Goal: Task Accomplishment & Management: Manage account settings

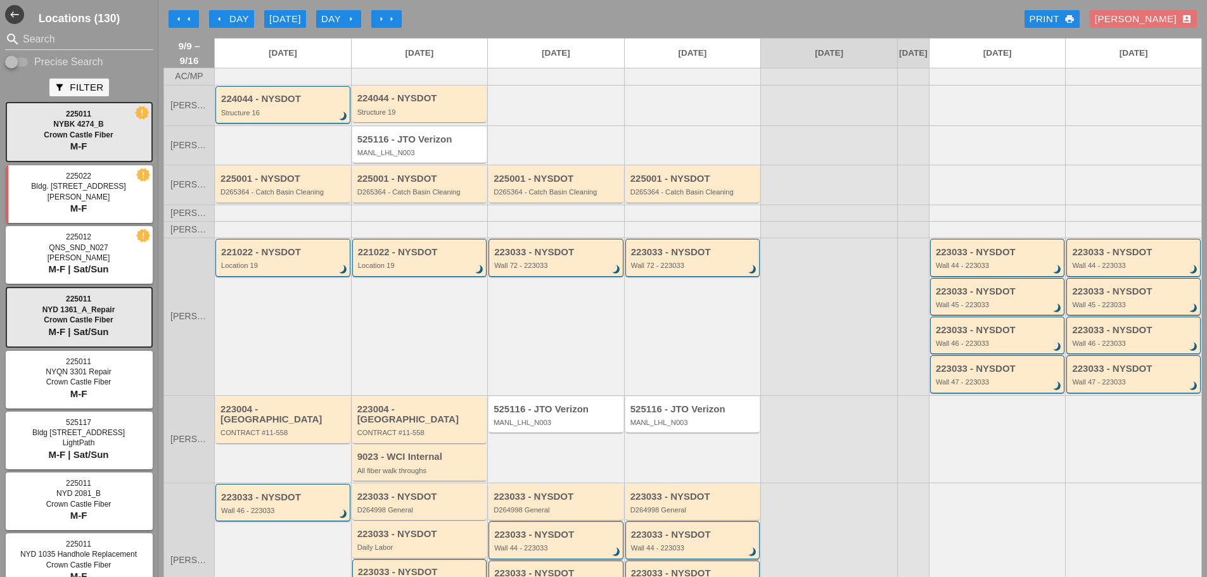
scroll to position [127, 0]
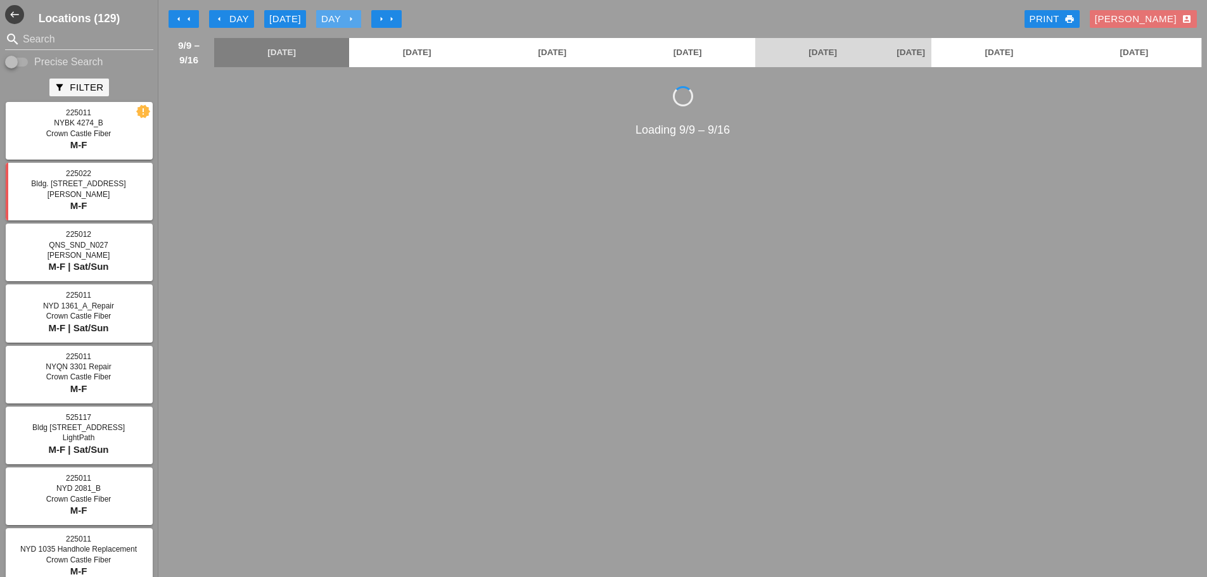
click at [335, 22] on div "Day arrow_right" at bounding box center [338, 19] width 35 height 15
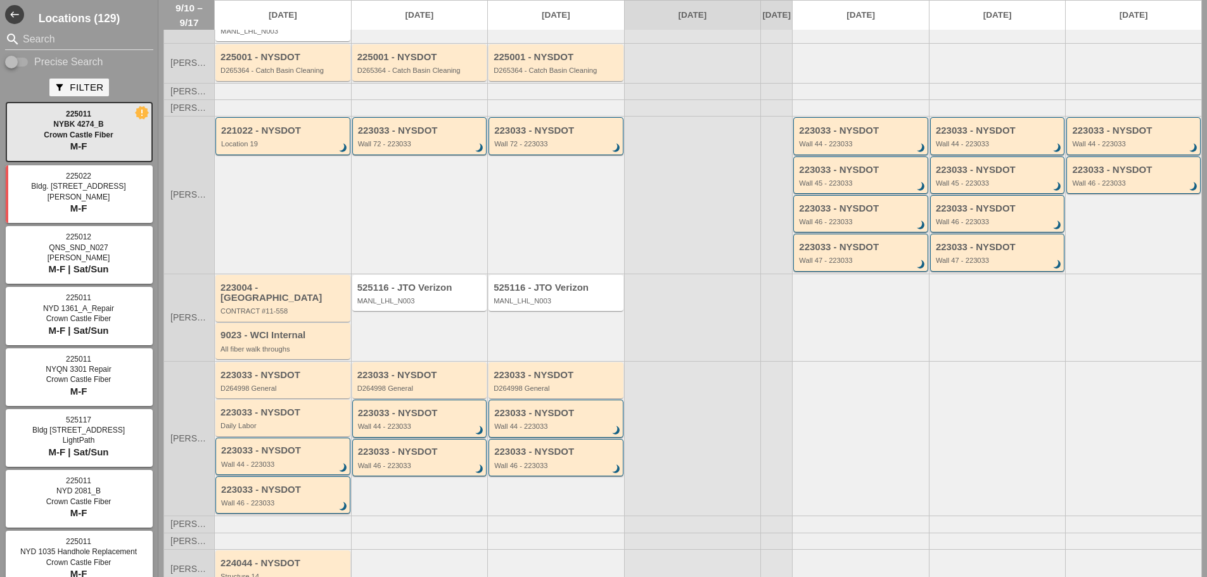
scroll to position [127, 0]
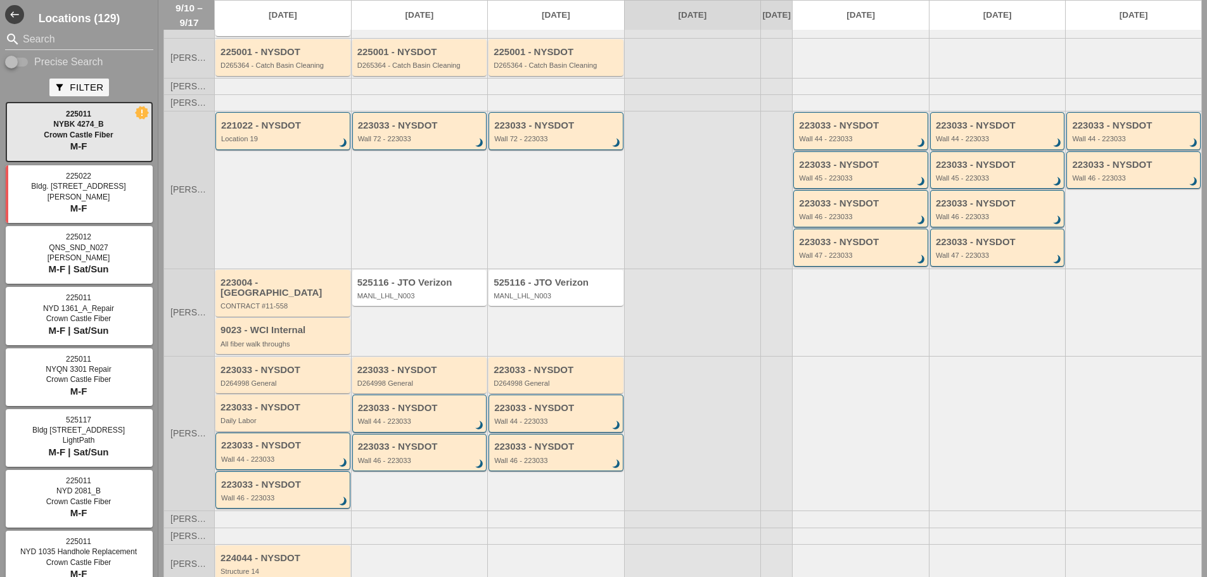
click at [324, 425] on div "223033 - NYSDOT Daily Labor" at bounding box center [282, 413] width 135 height 36
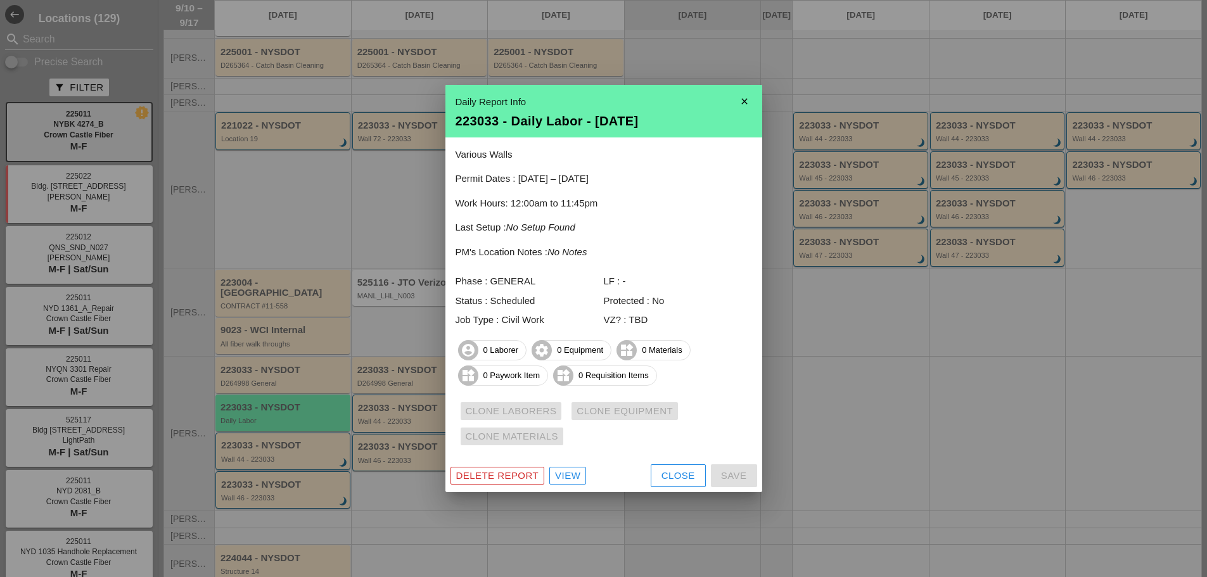
click at [648, 475] on div "Delete Report View Close Save" at bounding box center [603, 475] width 317 height 33
click at [651, 476] on button "Close" at bounding box center [678, 475] width 55 height 23
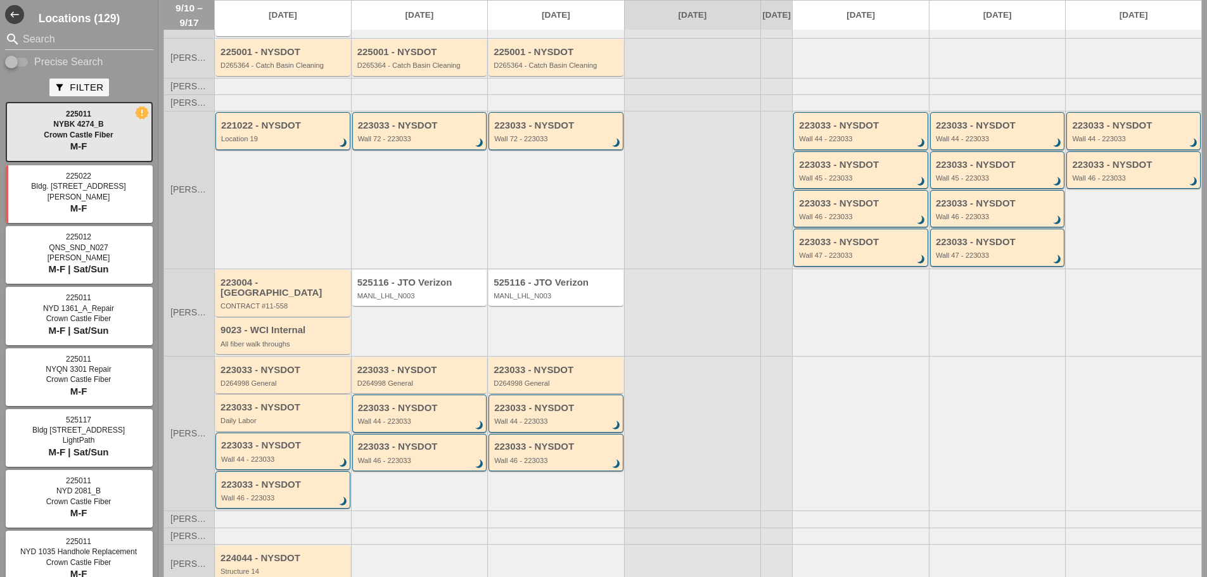
click at [304, 388] on div "223033 - NYSDOT D264998 General" at bounding box center [282, 375] width 135 height 36
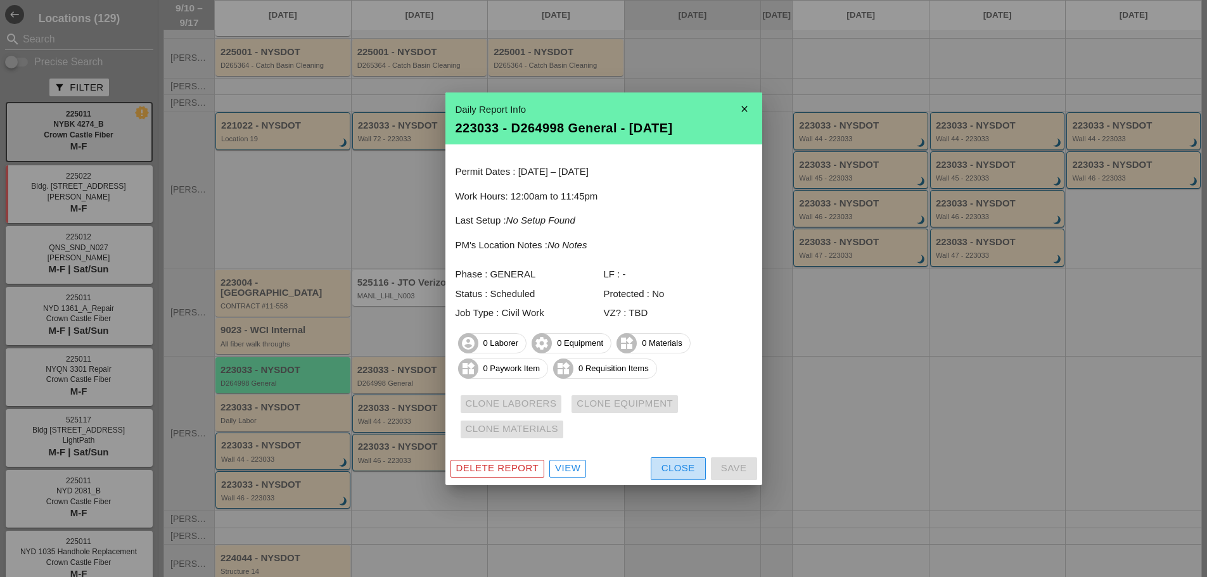
click at [676, 471] on div "Close" at bounding box center [678, 468] width 34 height 15
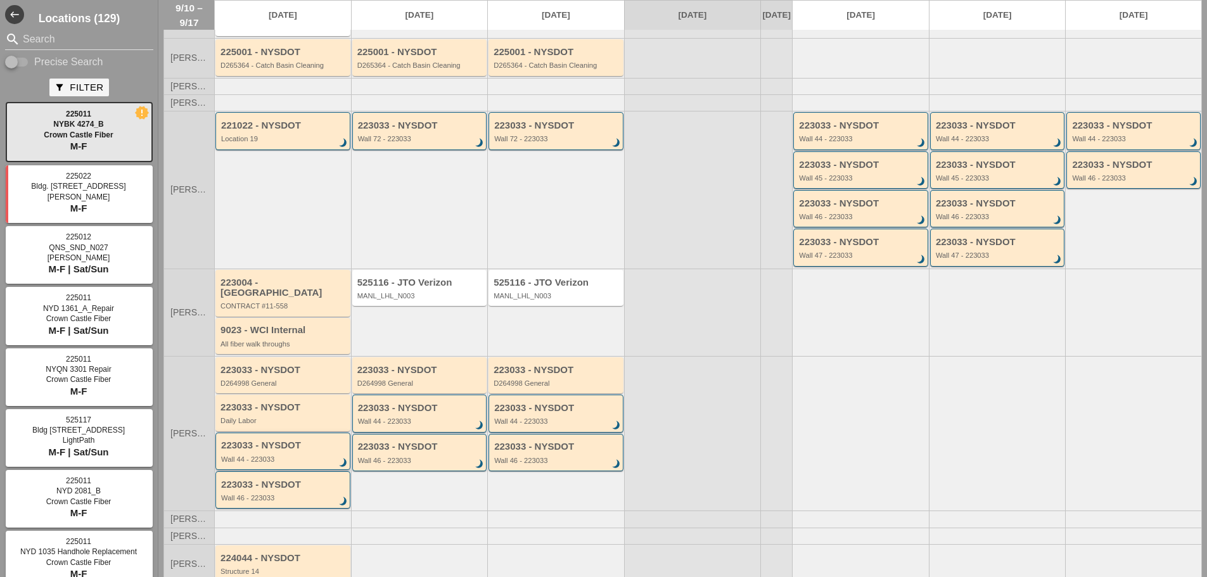
click at [241, 456] on div "Wall 44 - 223033" at bounding box center [283, 460] width 125 height 8
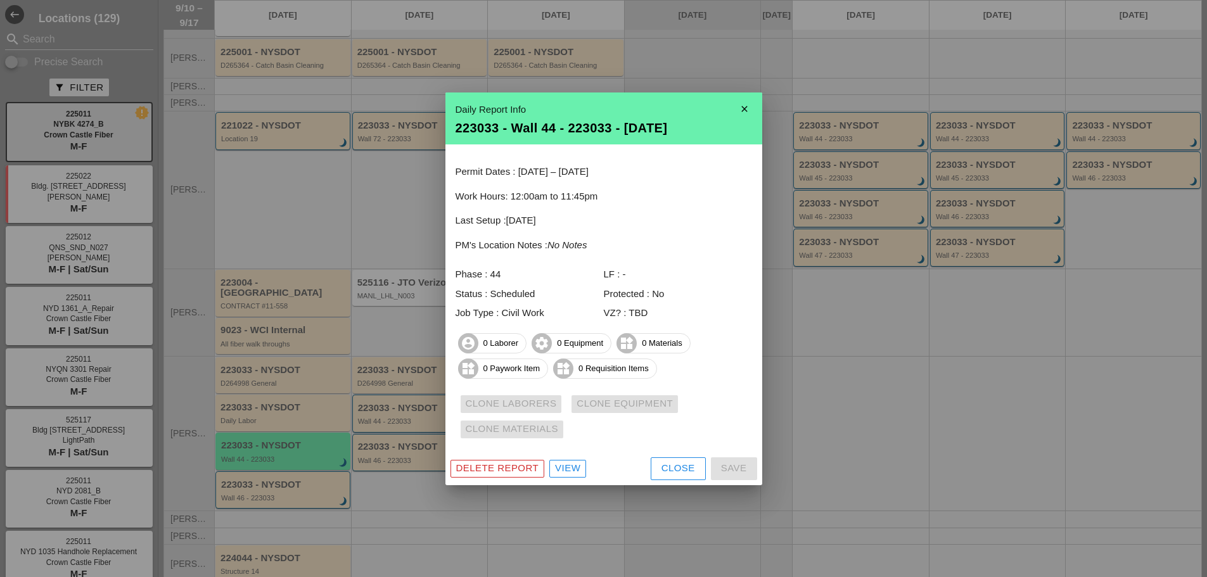
click at [675, 478] on button "Close" at bounding box center [678, 468] width 55 height 23
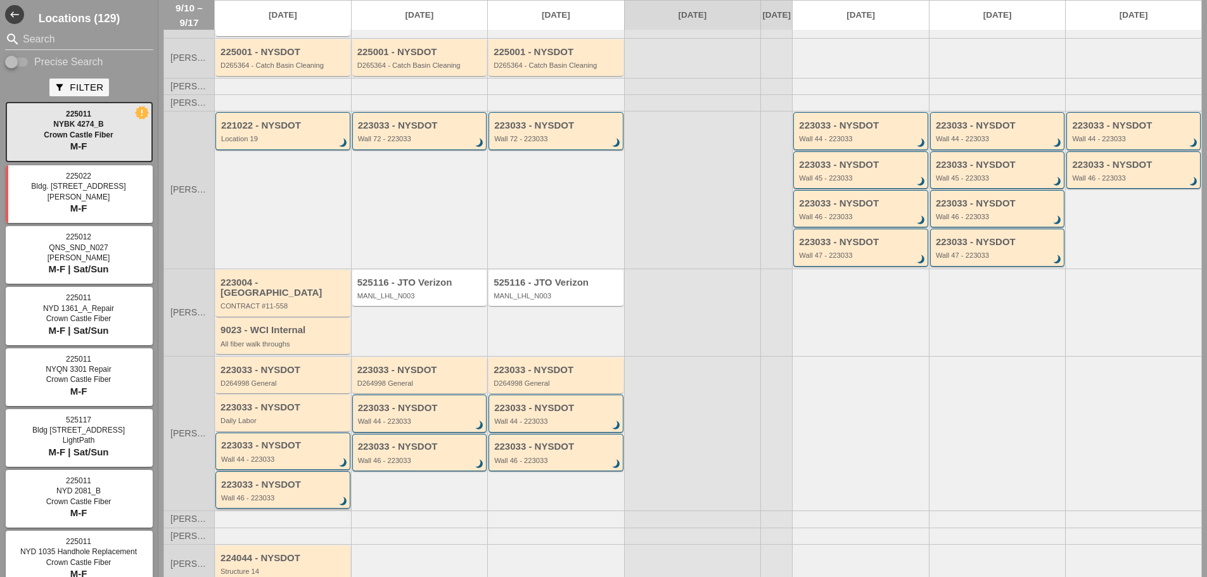
click at [298, 494] on div "Wall 46 - 223033" at bounding box center [283, 498] width 125 height 8
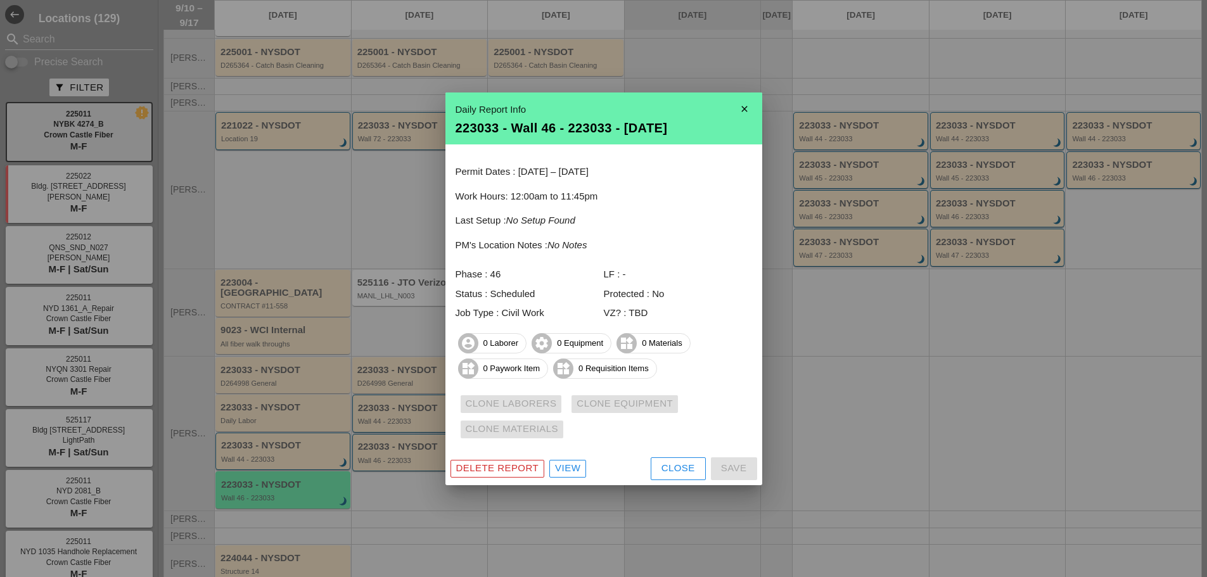
click at [670, 471] on div "Close" at bounding box center [678, 468] width 34 height 15
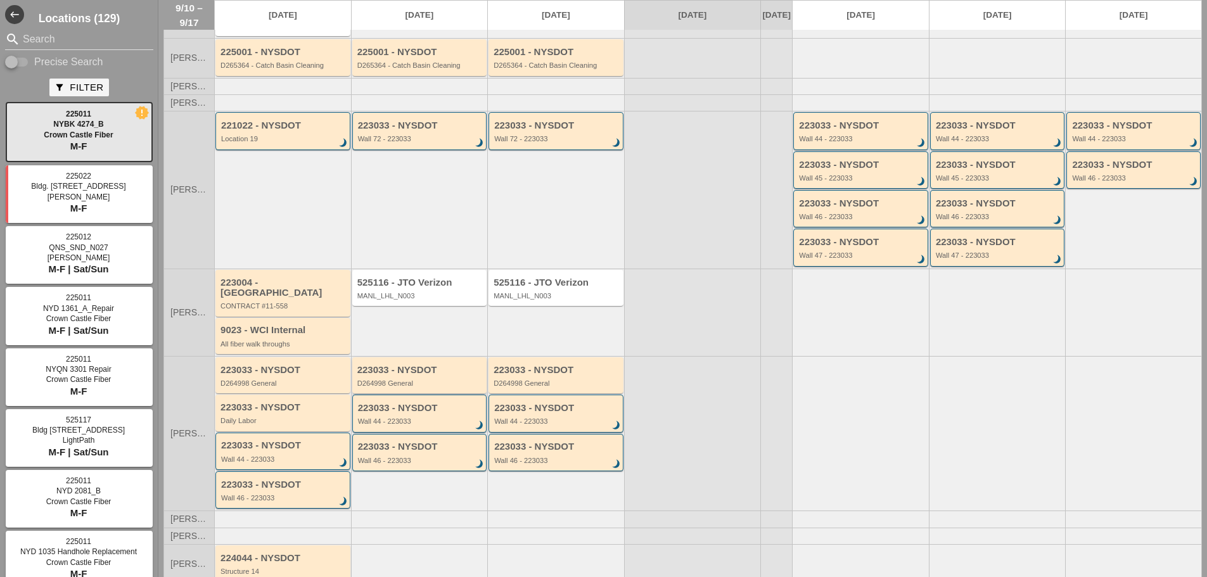
click at [411, 385] on div "D264998 General" at bounding box center [420, 384] width 127 height 8
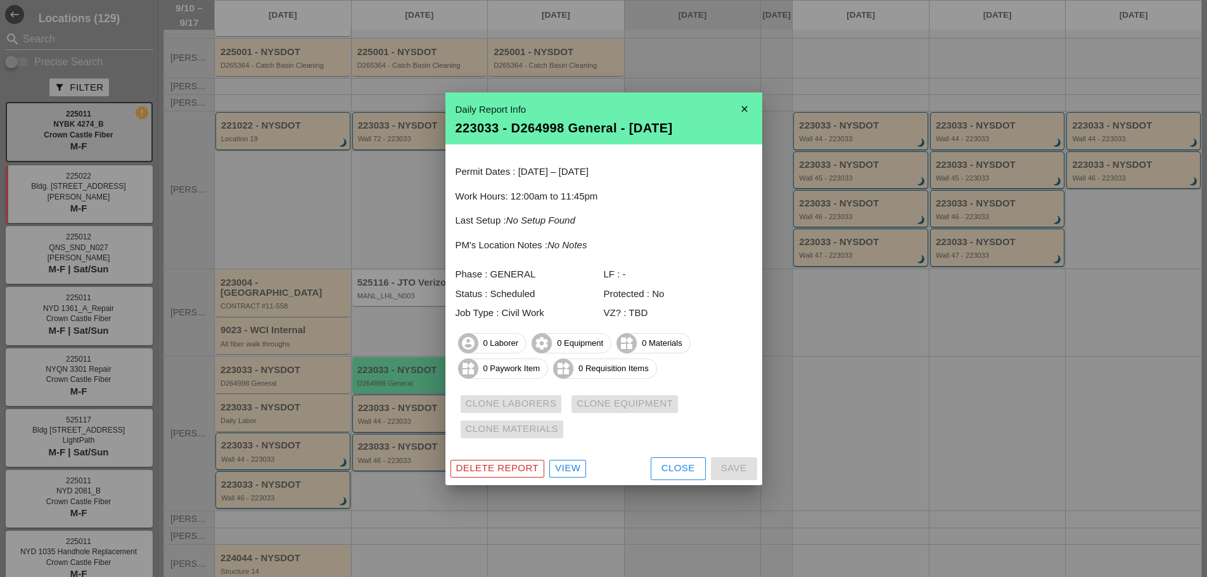
click at [684, 475] on div "Close" at bounding box center [678, 468] width 34 height 15
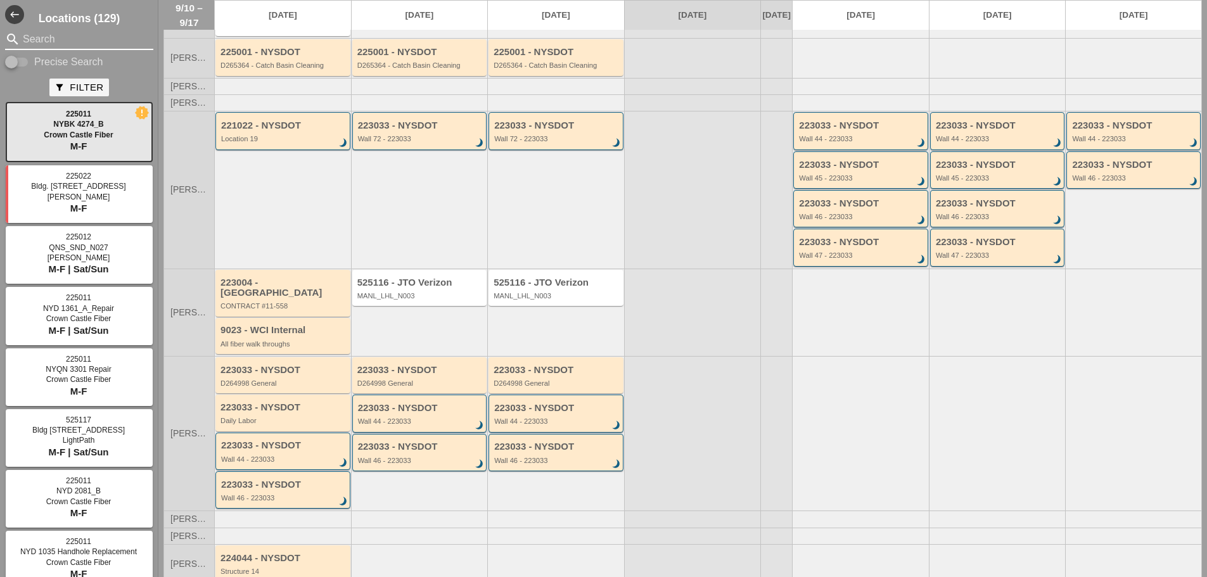
click at [49, 35] on input "Search" at bounding box center [79, 39] width 113 height 20
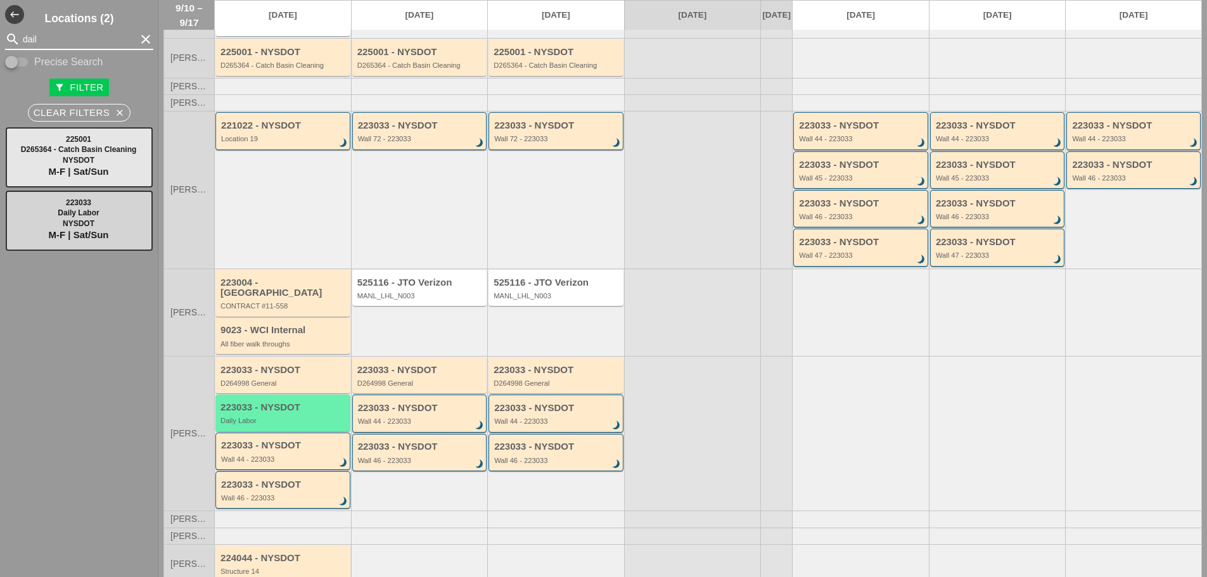
type input "dail"
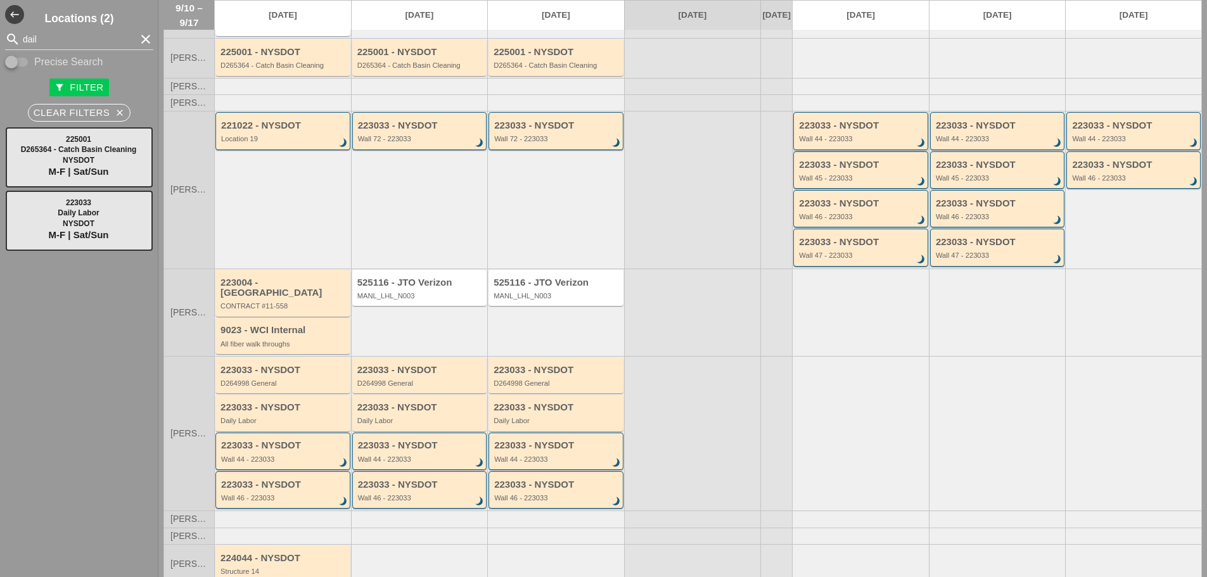
click at [817, 127] on div "223033 - NYSDOT Wall 44 - 223033 brightness_3" at bounding box center [860, 130] width 135 height 37
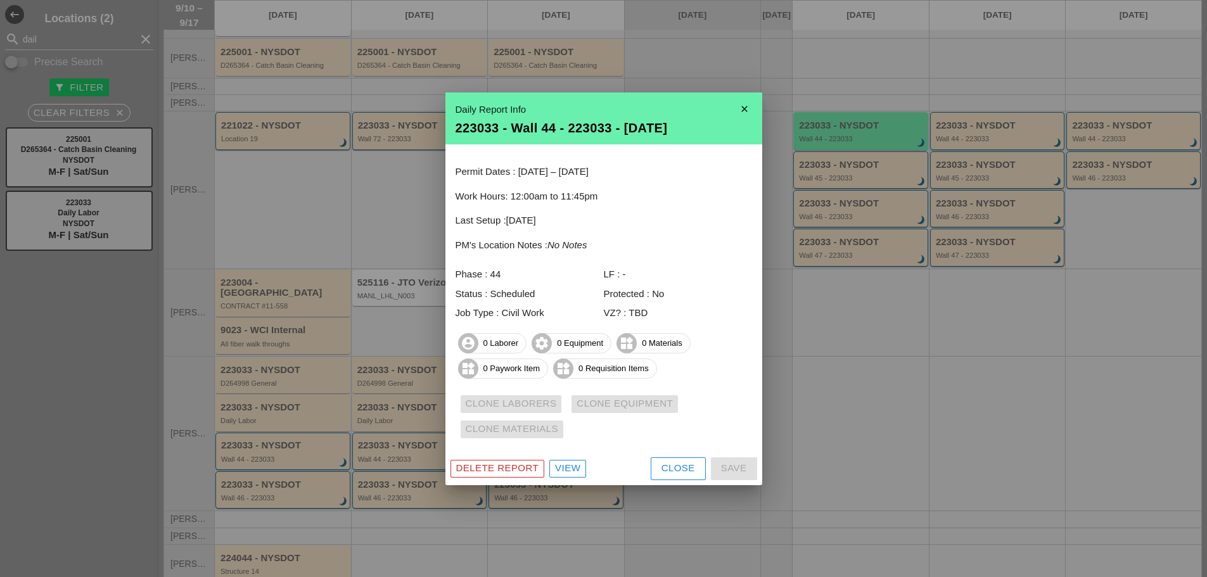
click at [511, 468] on div "Delete Report" at bounding box center [497, 468] width 83 height 15
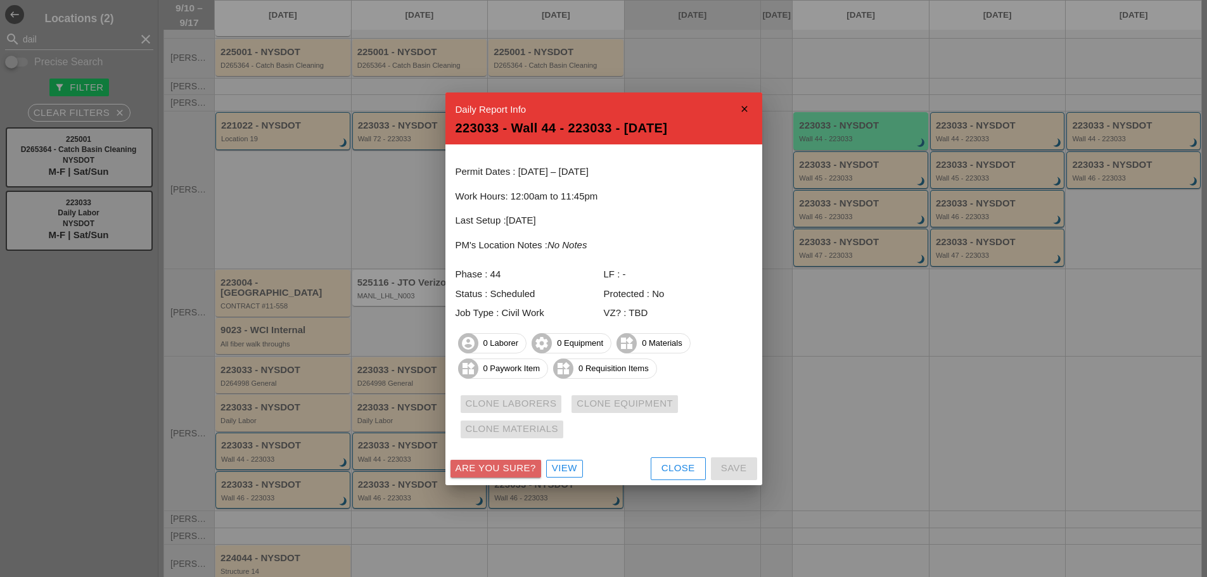
click at [511, 468] on div "Are you sure?" at bounding box center [496, 468] width 80 height 15
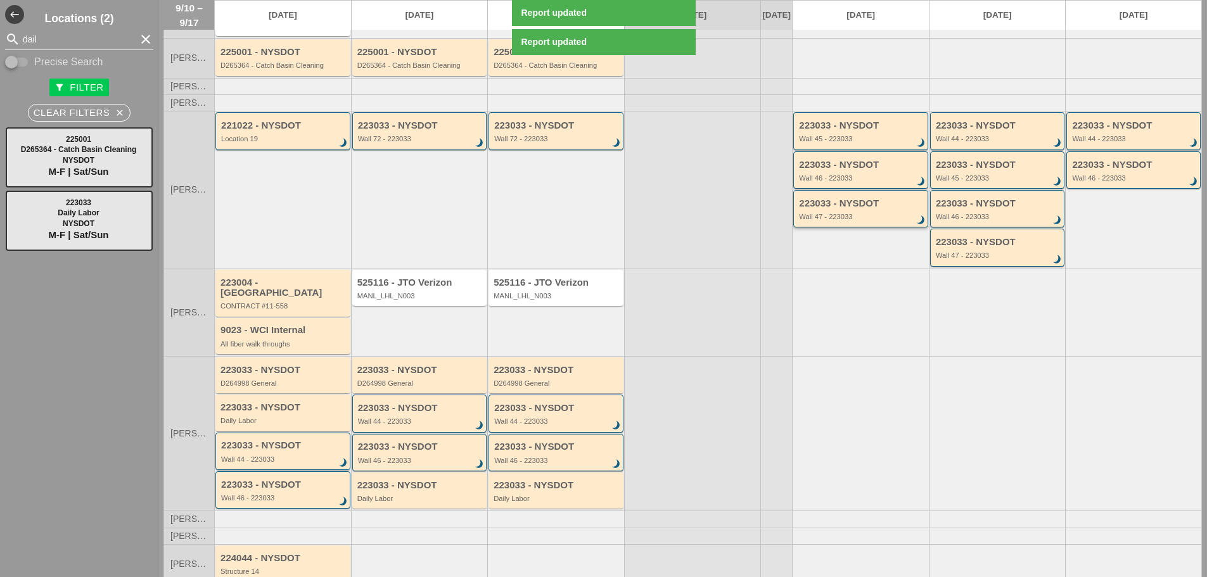
click at [846, 205] on div "223033 - NYSDOT Wall 47 - 223033 brightness_3" at bounding box center [860, 208] width 135 height 37
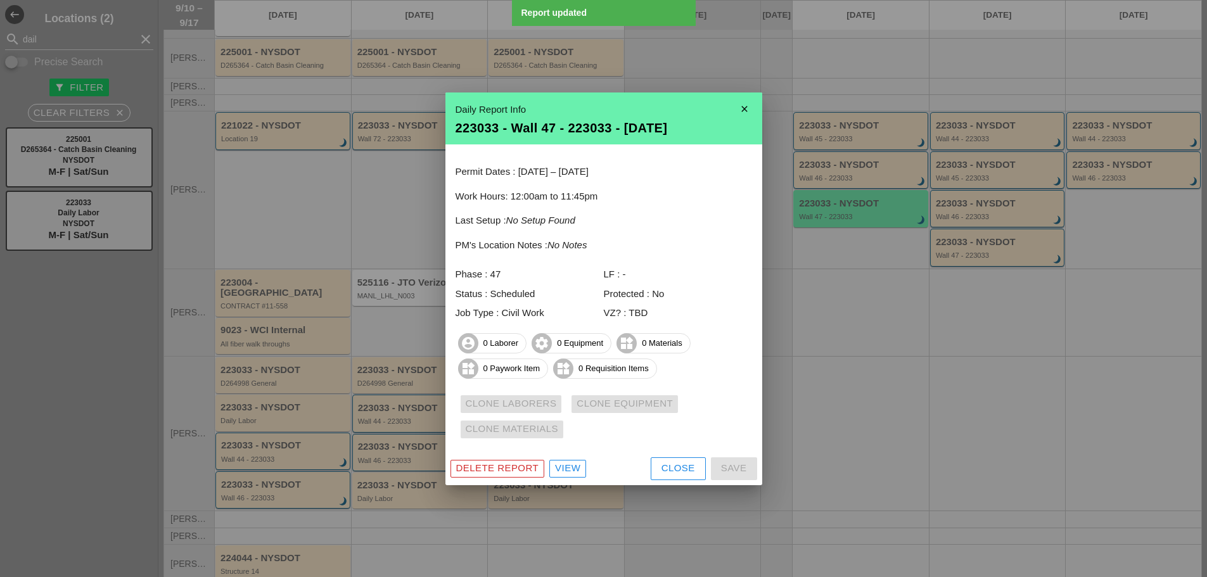
click at [531, 476] on button "Delete Report" at bounding box center [497, 469] width 94 height 18
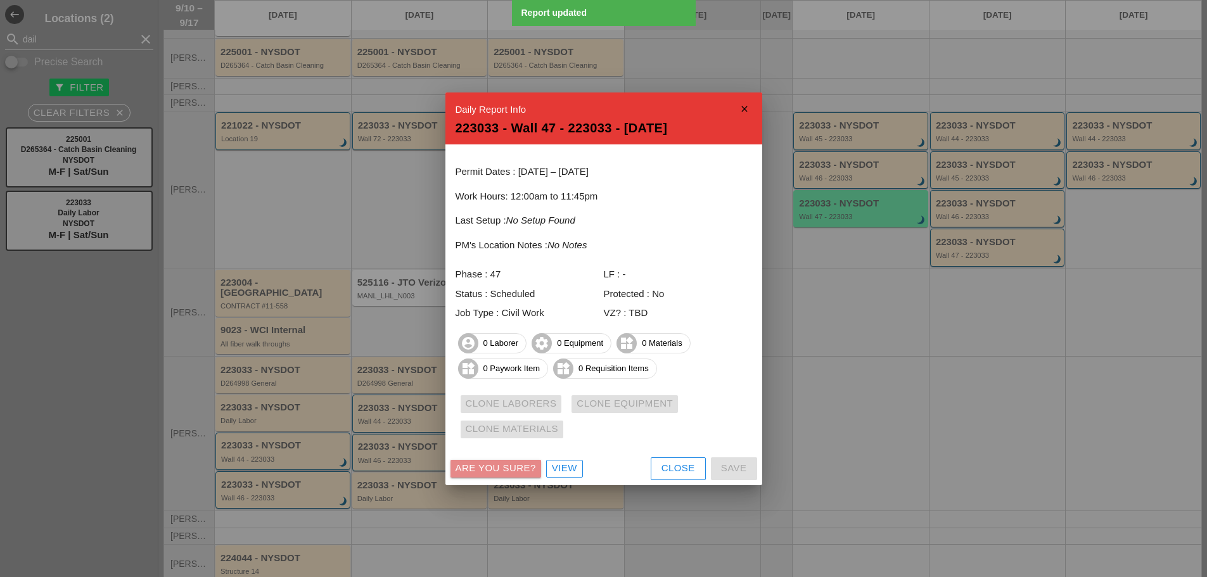
click at [531, 475] on div "Are you sure?" at bounding box center [496, 468] width 80 height 15
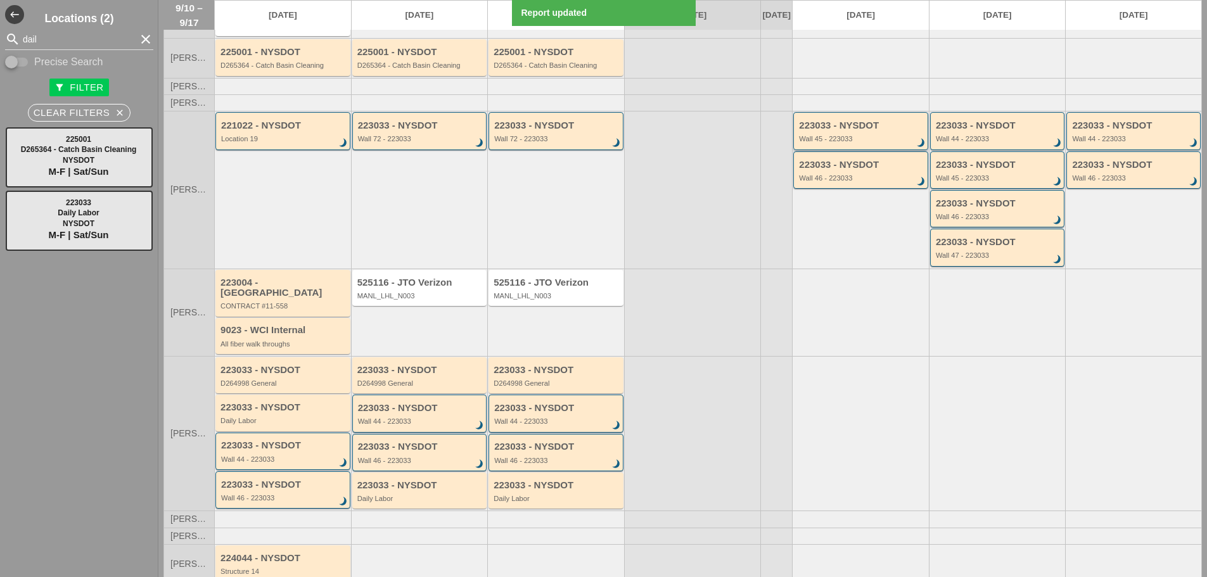
click at [845, 131] on div "223033 - NYSDOT" at bounding box center [861, 125] width 125 height 11
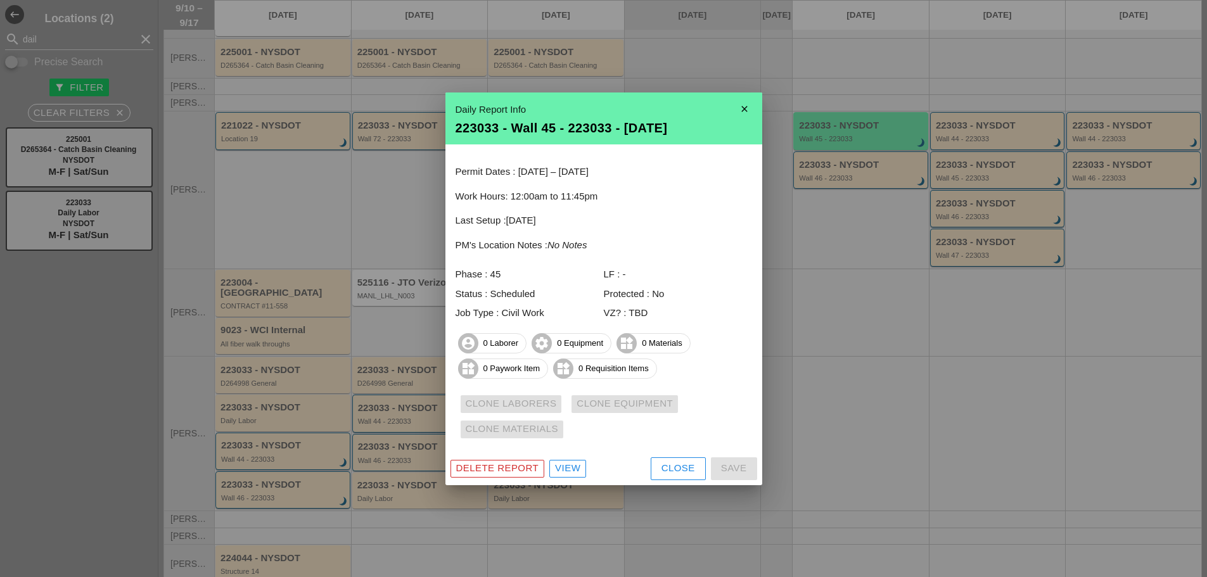
click at [481, 461] on button "Delete Report" at bounding box center [497, 469] width 94 height 18
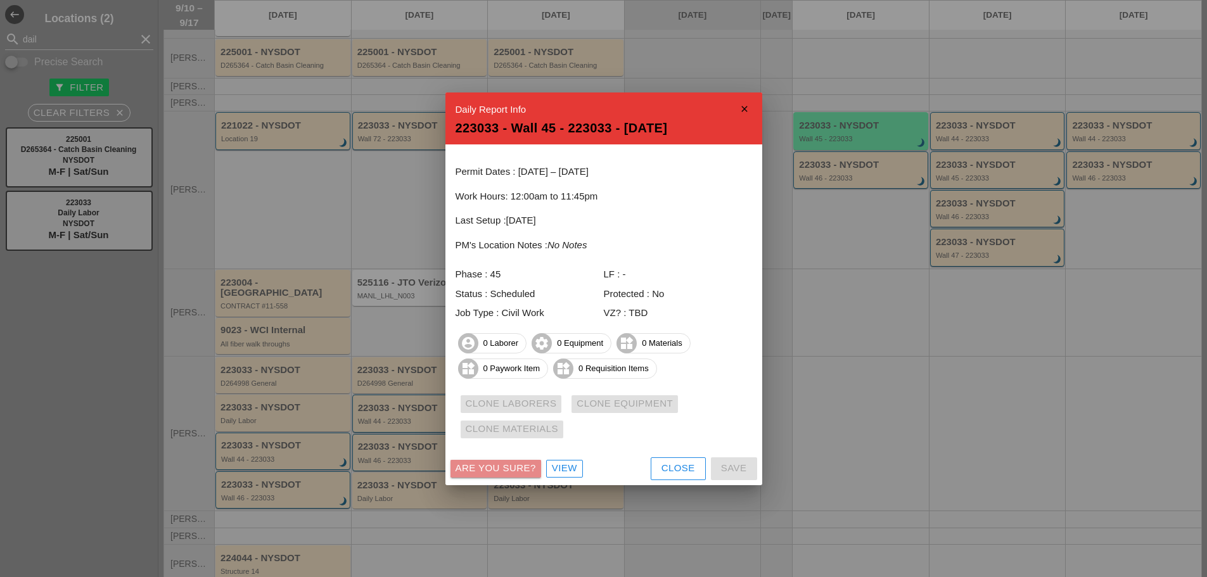
click at [481, 461] on button "Are you sure?" at bounding box center [495, 469] width 91 height 18
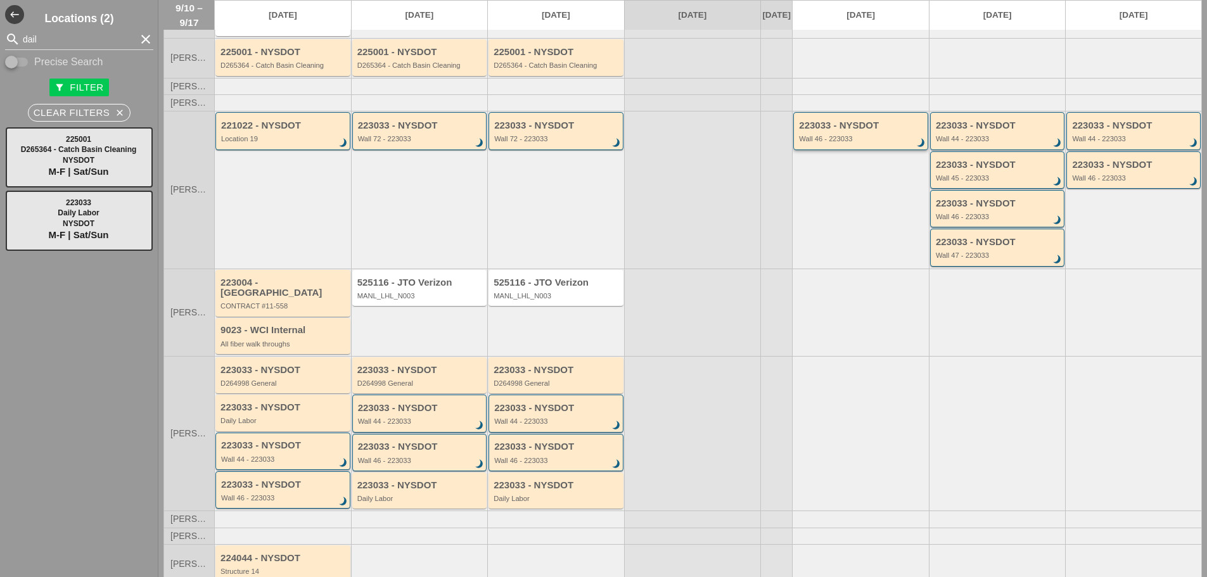
click at [842, 143] on div "Wall 46 - 223033" at bounding box center [861, 139] width 125 height 8
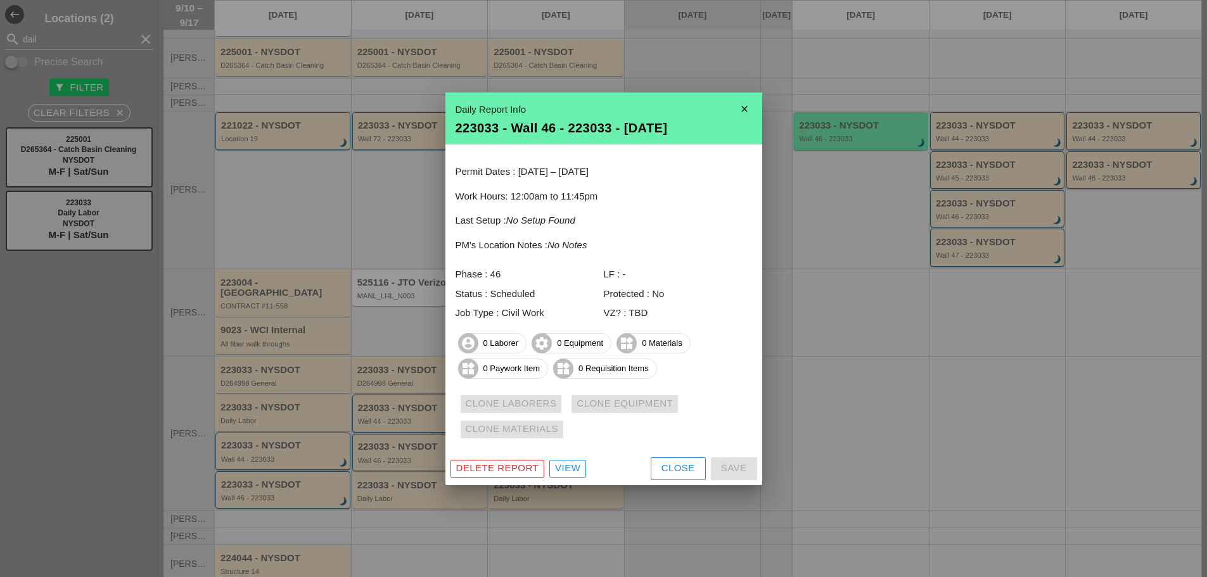
click at [501, 467] on div "Delete Report" at bounding box center [497, 468] width 83 height 15
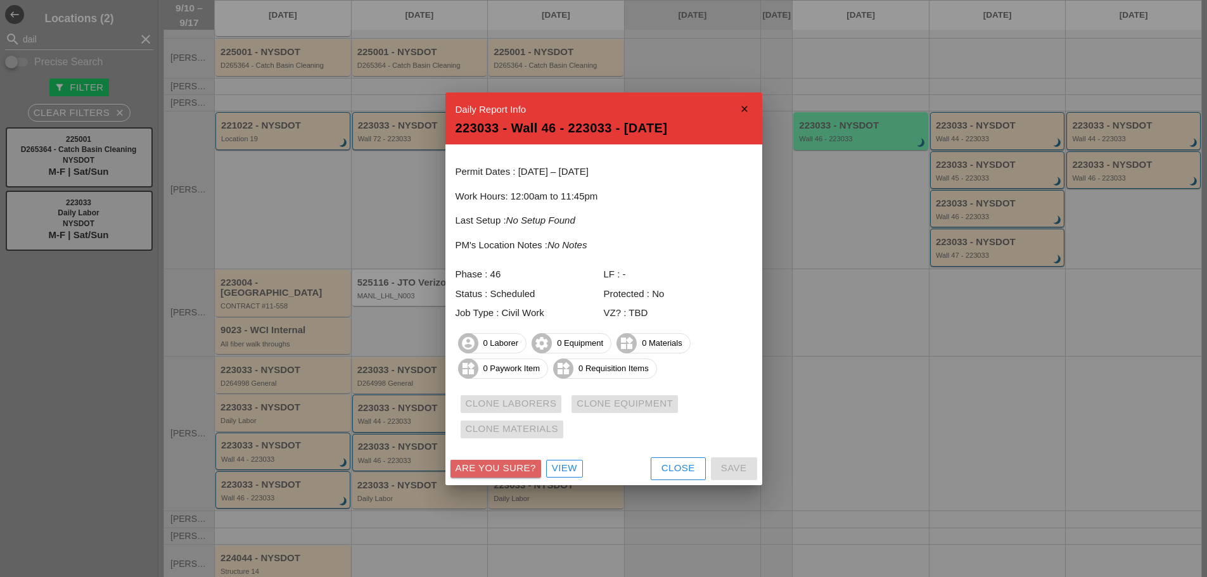
click at [501, 467] on div "Are you sure?" at bounding box center [496, 468] width 80 height 15
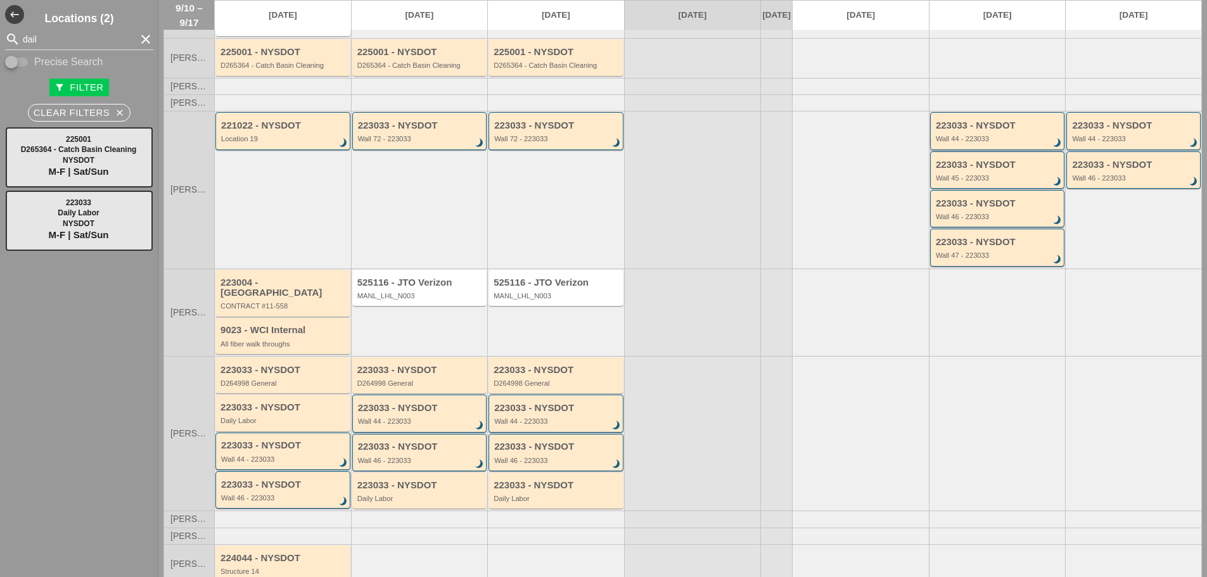
click at [1010, 143] on div "Wall 44 - 223033" at bounding box center [998, 139] width 125 height 8
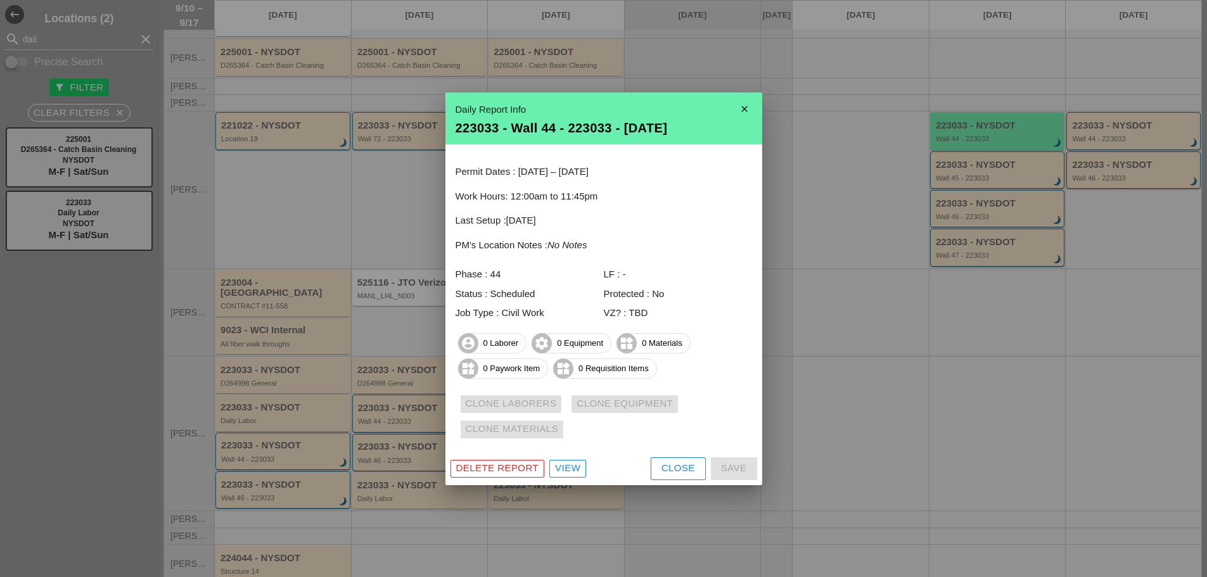
click at [514, 471] on div "Delete Report" at bounding box center [497, 468] width 83 height 15
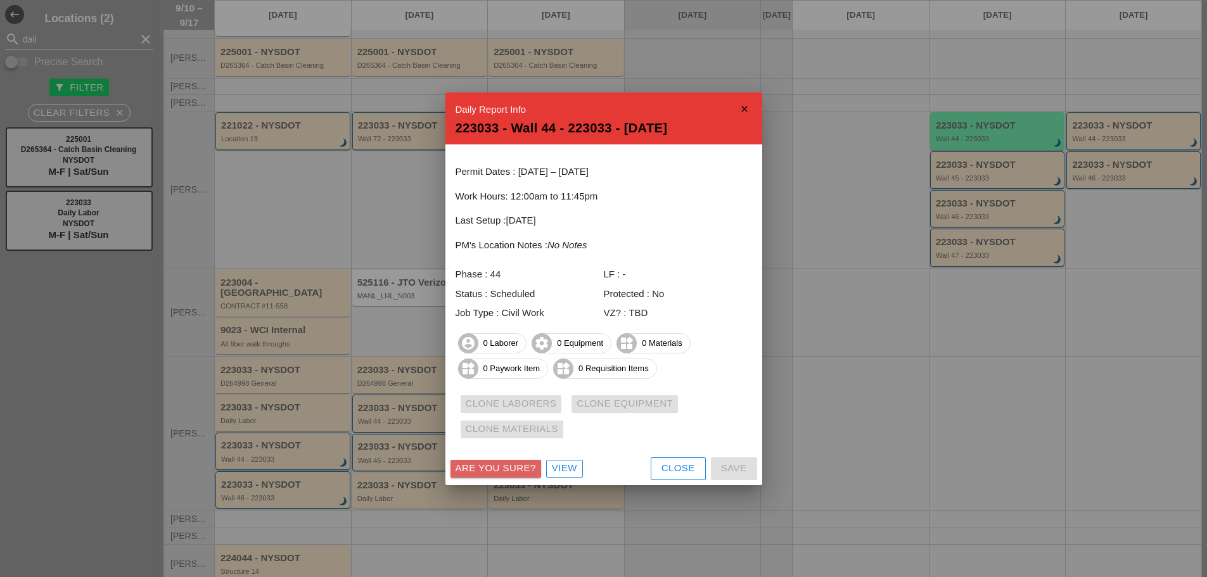
click at [514, 471] on div "Are you sure?" at bounding box center [496, 468] width 80 height 15
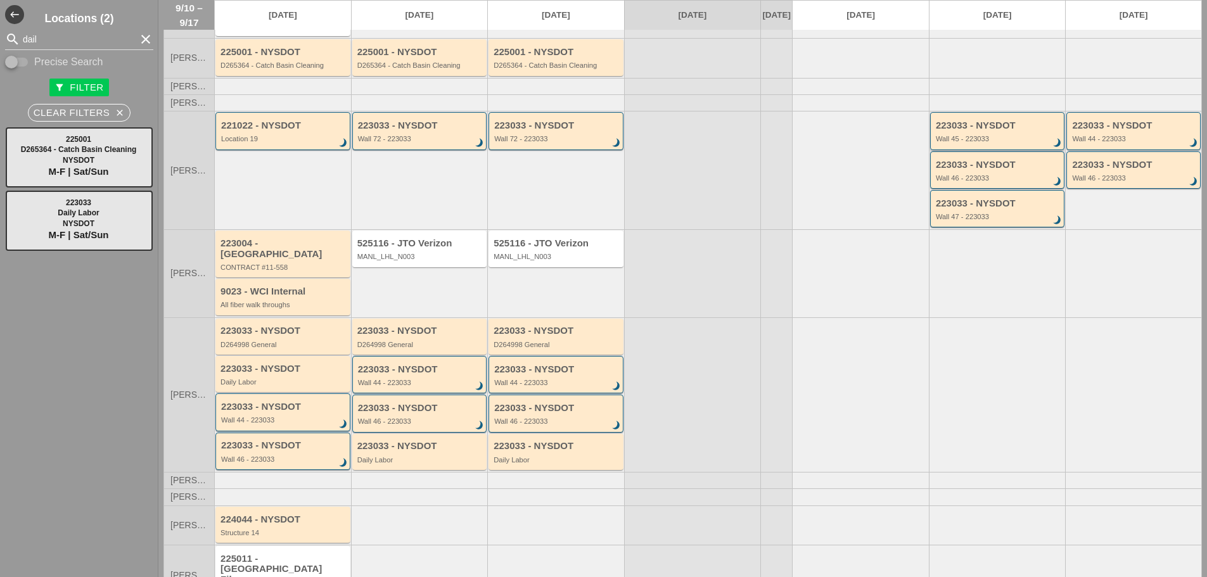
click at [957, 150] on div "223033 - NYSDOT Wall 45 - 223033 brightness_3" at bounding box center [997, 130] width 135 height 37
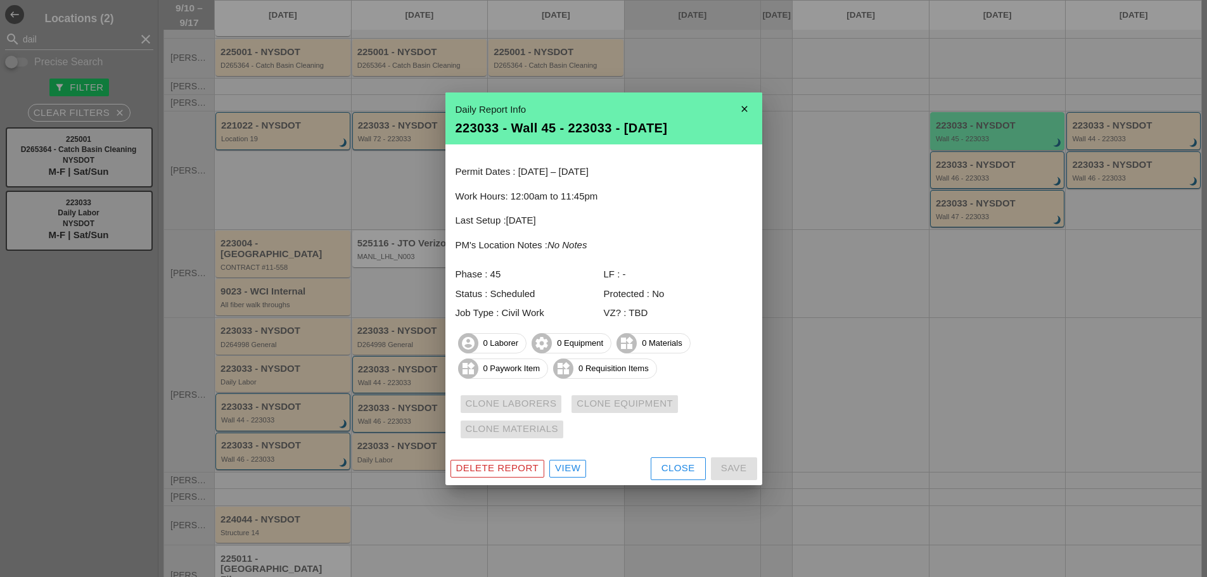
click at [489, 466] on div "Delete Report" at bounding box center [497, 468] width 83 height 15
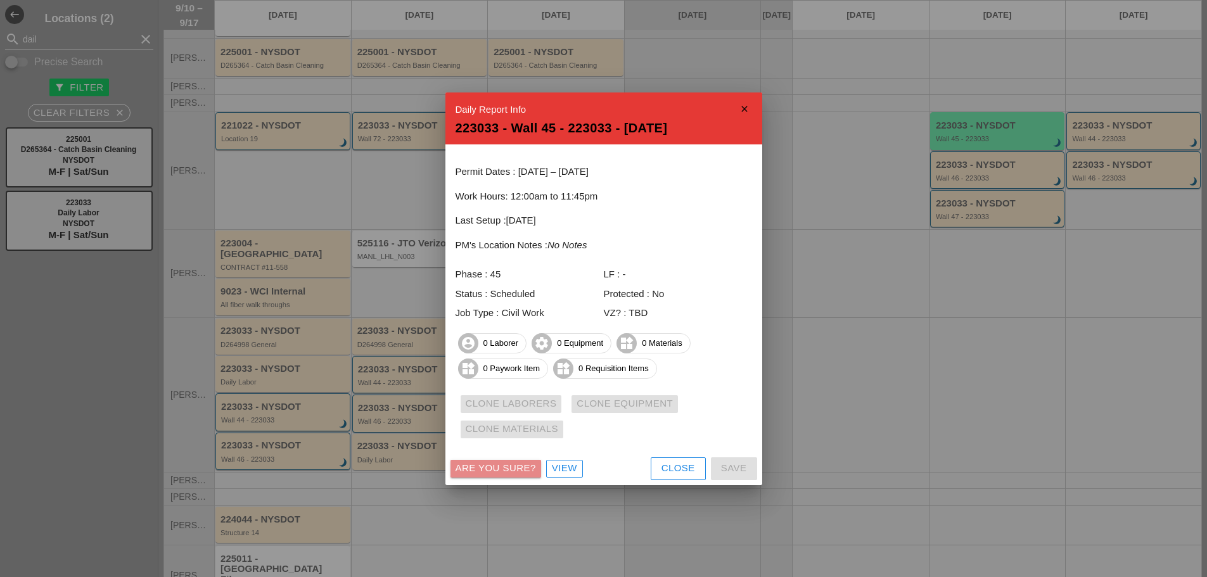
click at [489, 466] on div "Are you sure?" at bounding box center [496, 468] width 80 height 15
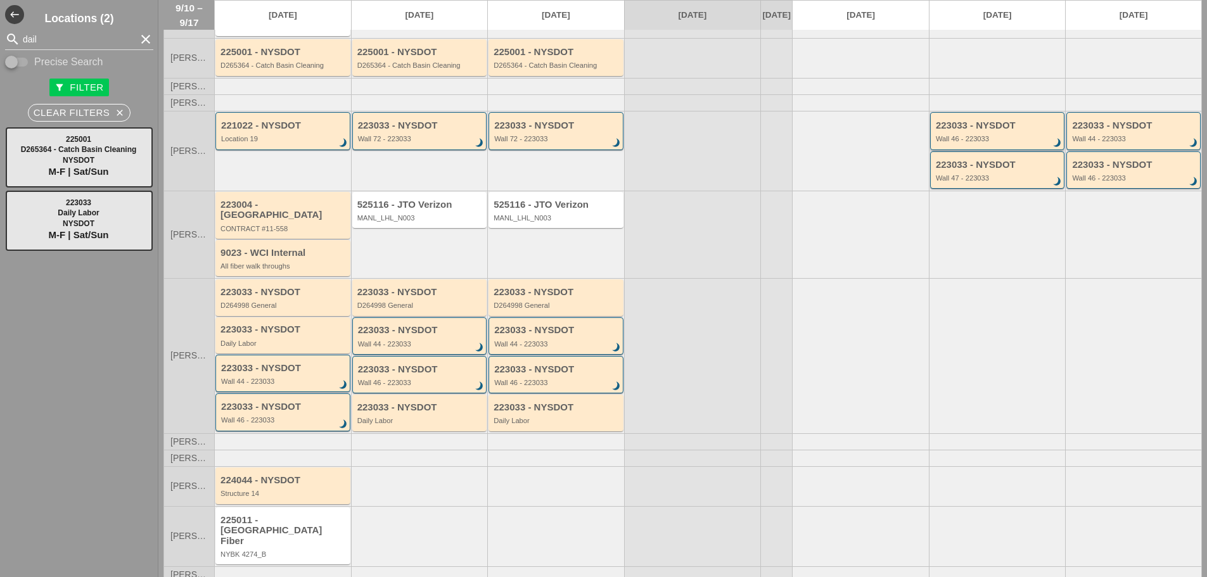
click at [940, 150] on div "223033 - NYSDOT Wall 46 - 223033 brightness_3" at bounding box center [997, 130] width 135 height 37
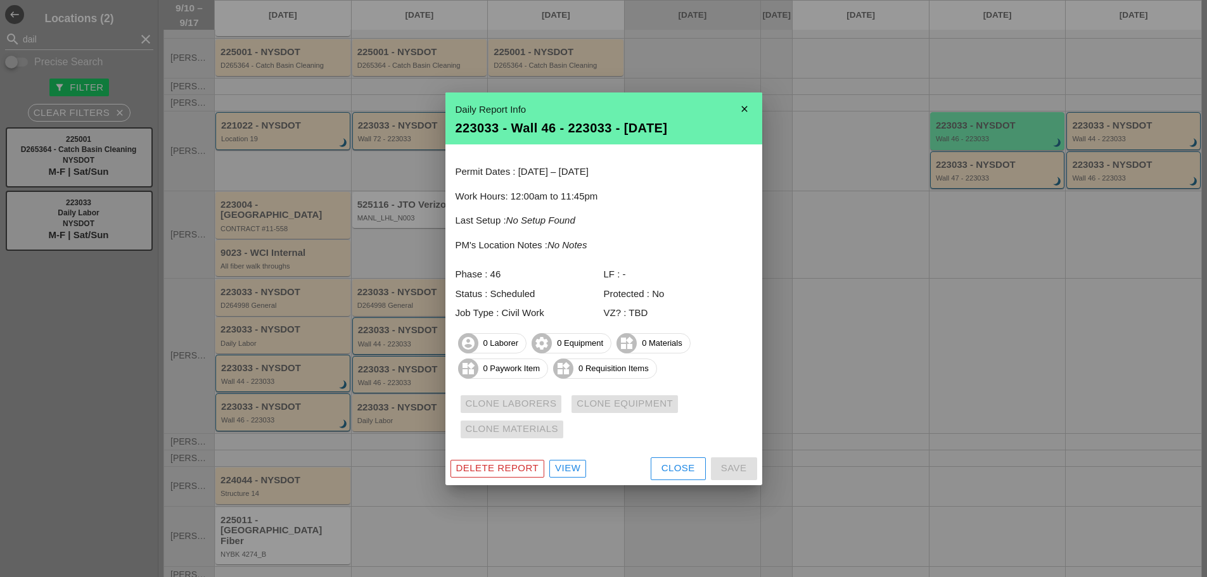
click at [510, 476] on button "Delete Report" at bounding box center [497, 469] width 94 height 18
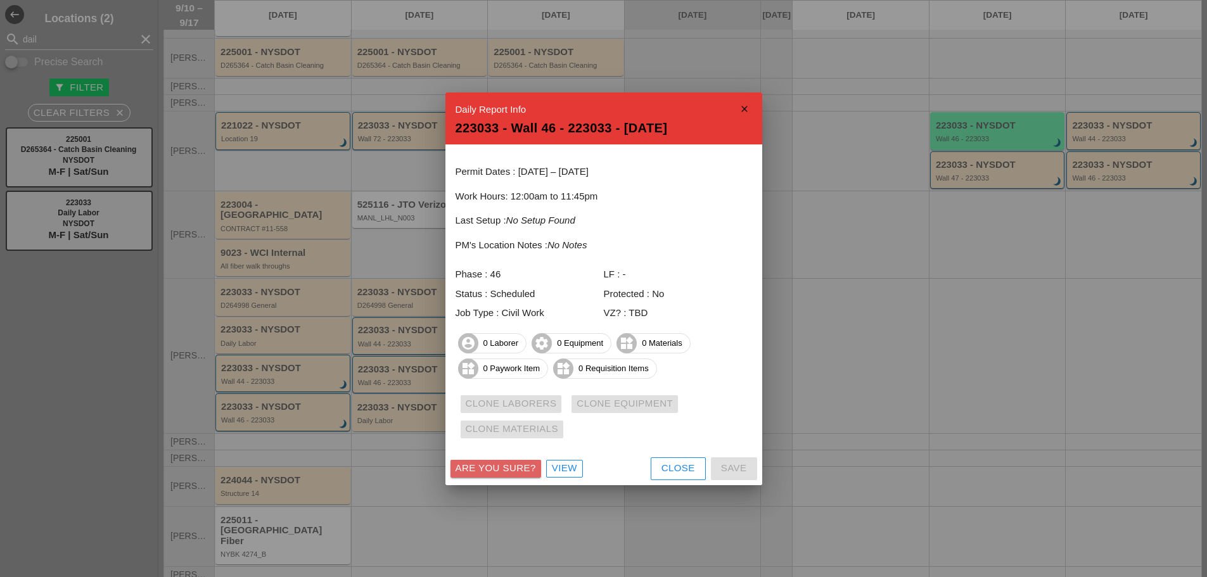
click at [510, 476] on button "Are you sure?" at bounding box center [495, 469] width 91 height 18
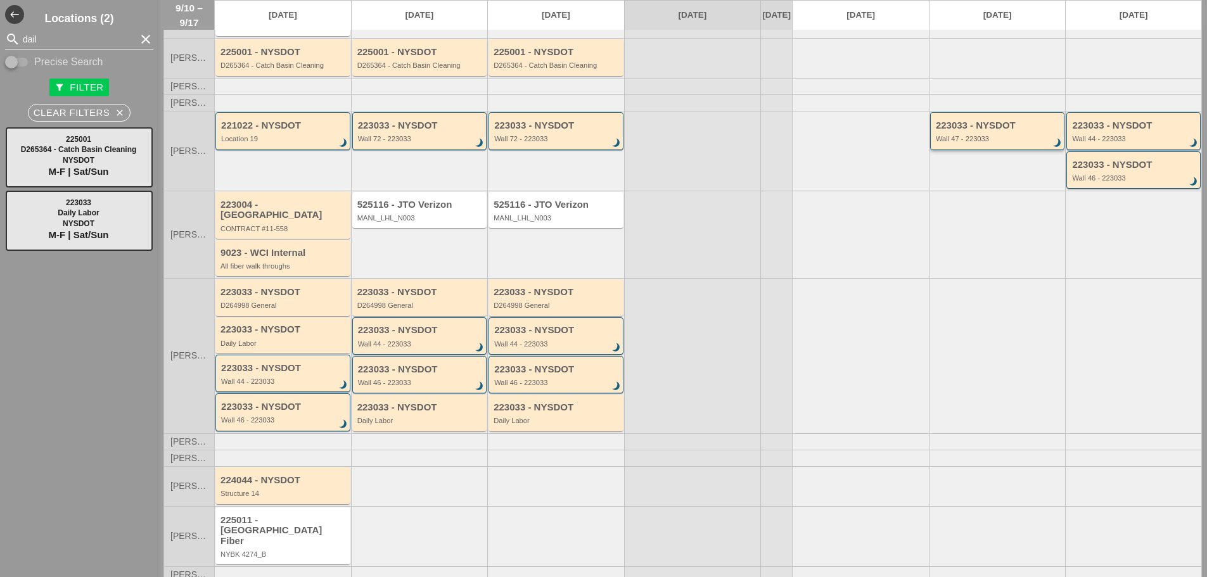
click at [1002, 143] on div "Wall 47 - 223033" at bounding box center [998, 139] width 125 height 8
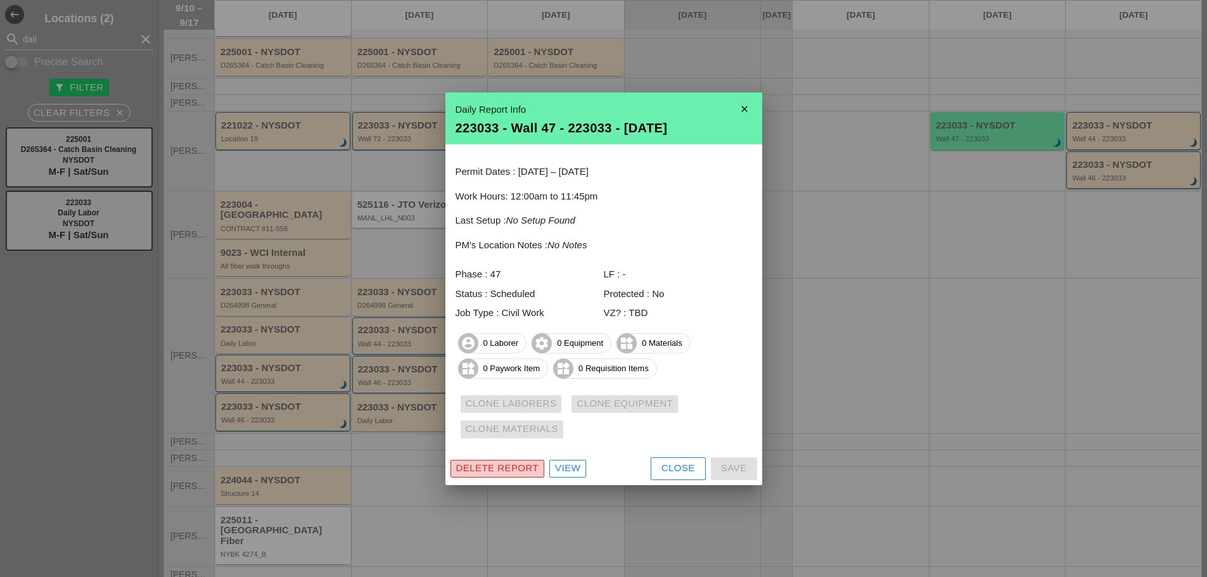
click at [466, 471] on div "Delete Report" at bounding box center [497, 468] width 83 height 15
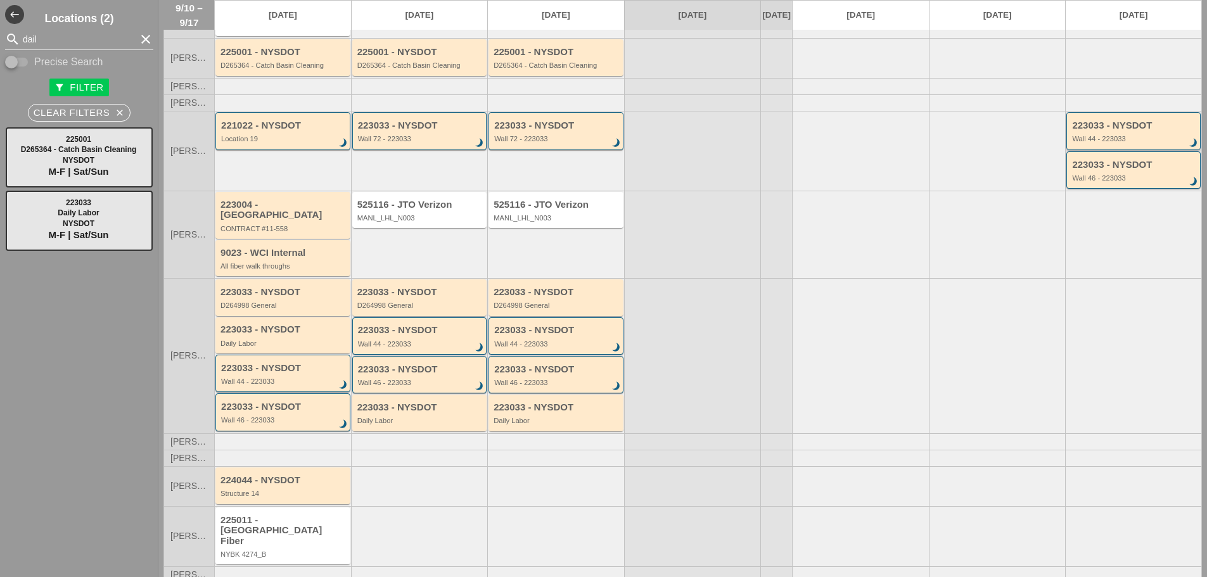
click at [1103, 126] on div "223033 - NYSDOT Wall 44 - 223033 brightness_3" at bounding box center [1133, 130] width 134 height 37
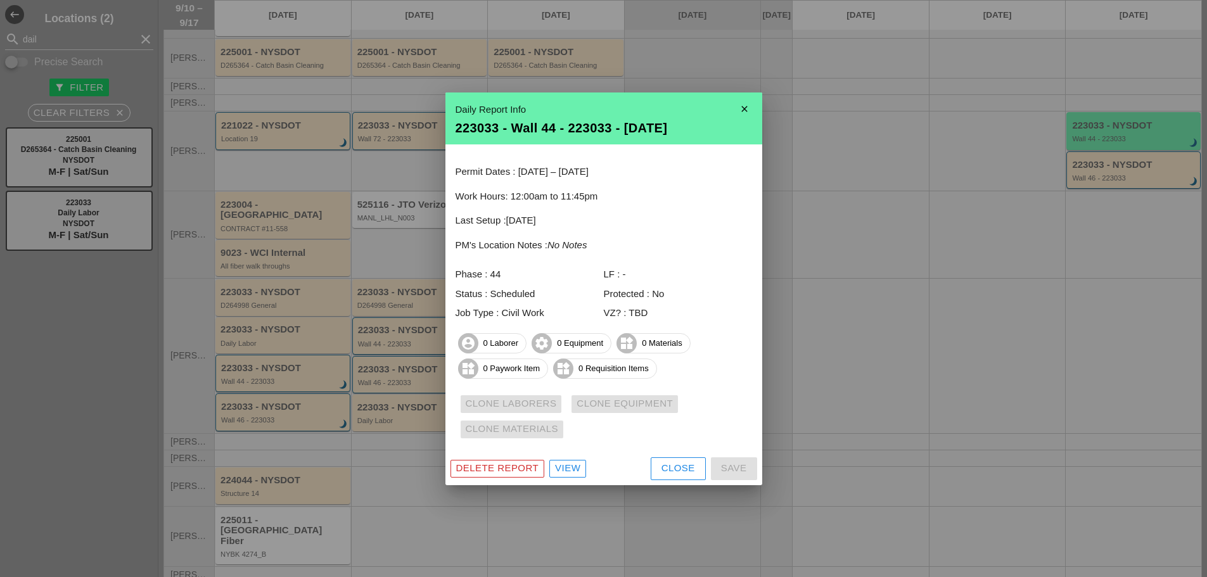
click at [518, 466] on div "Delete Report" at bounding box center [497, 468] width 83 height 15
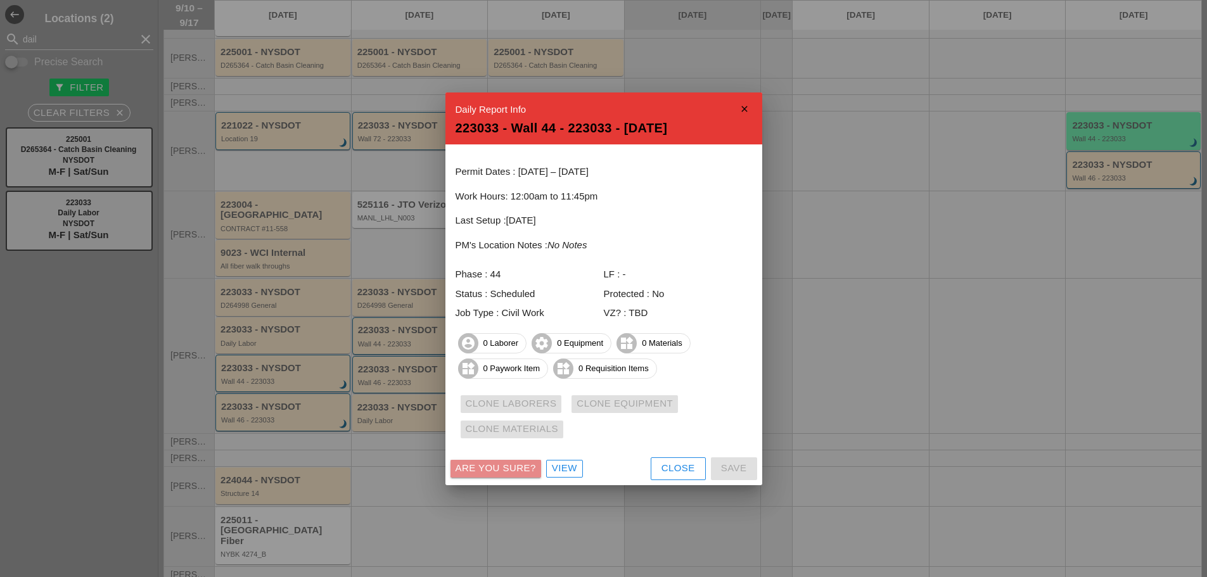
click at [518, 466] on div "Are you sure?" at bounding box center [496, 468] width 80 height 15
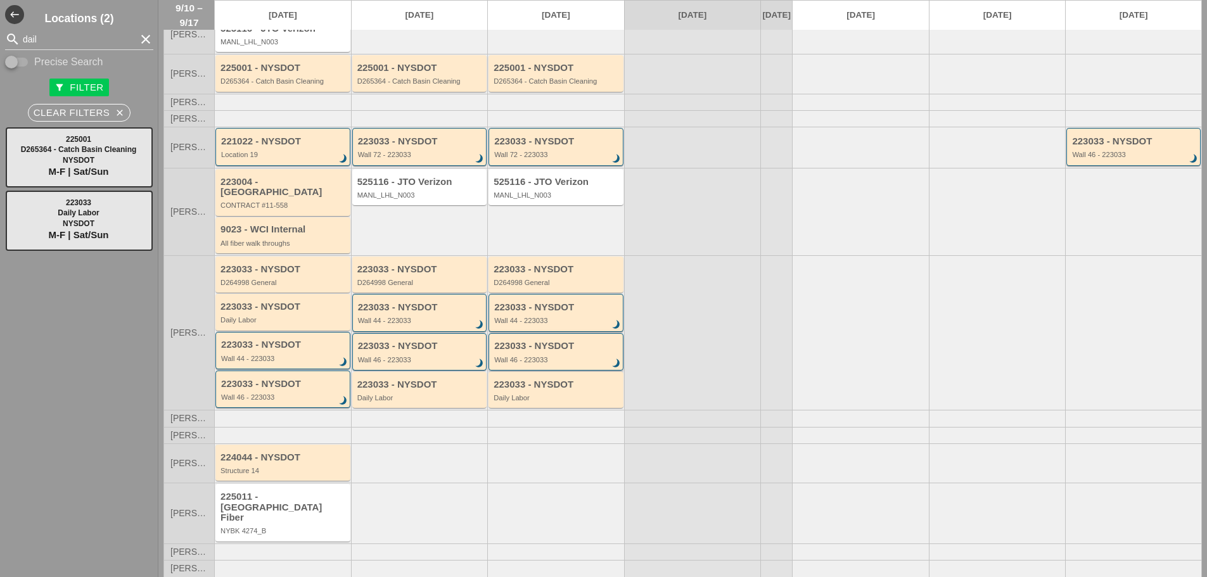
scroll to position [99, 0]
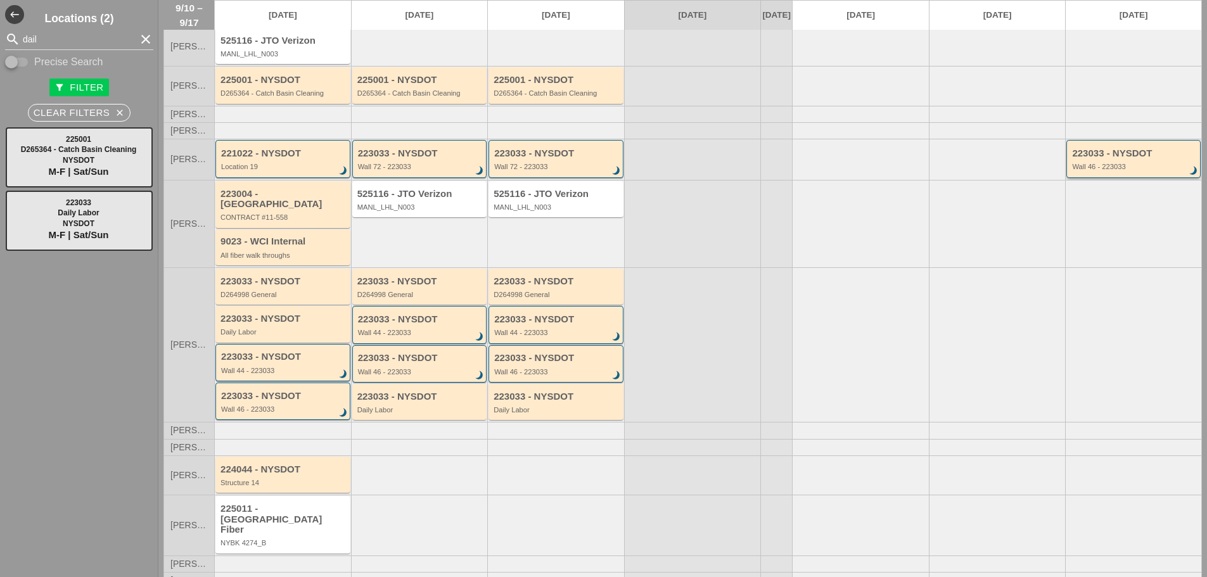
click at [1096, 170] on div "Wall 46 - 223033" at bounding box center [1134, 167] width 125 height 8
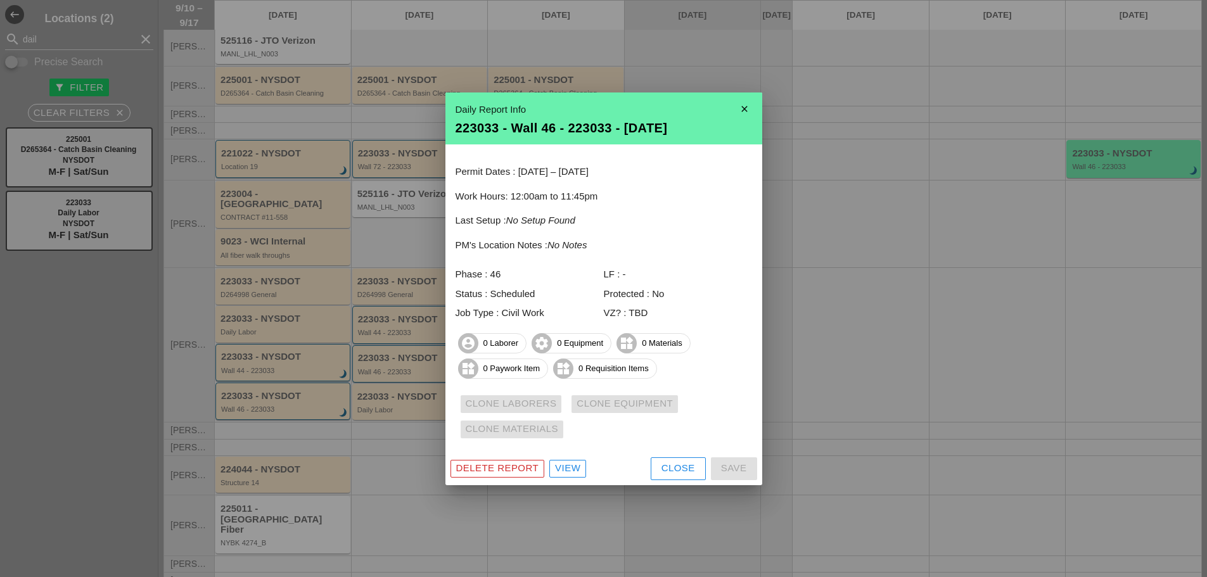
click at [475, 472] on div "Delete Report" at bounding box center [497, 468] width 83 height 15
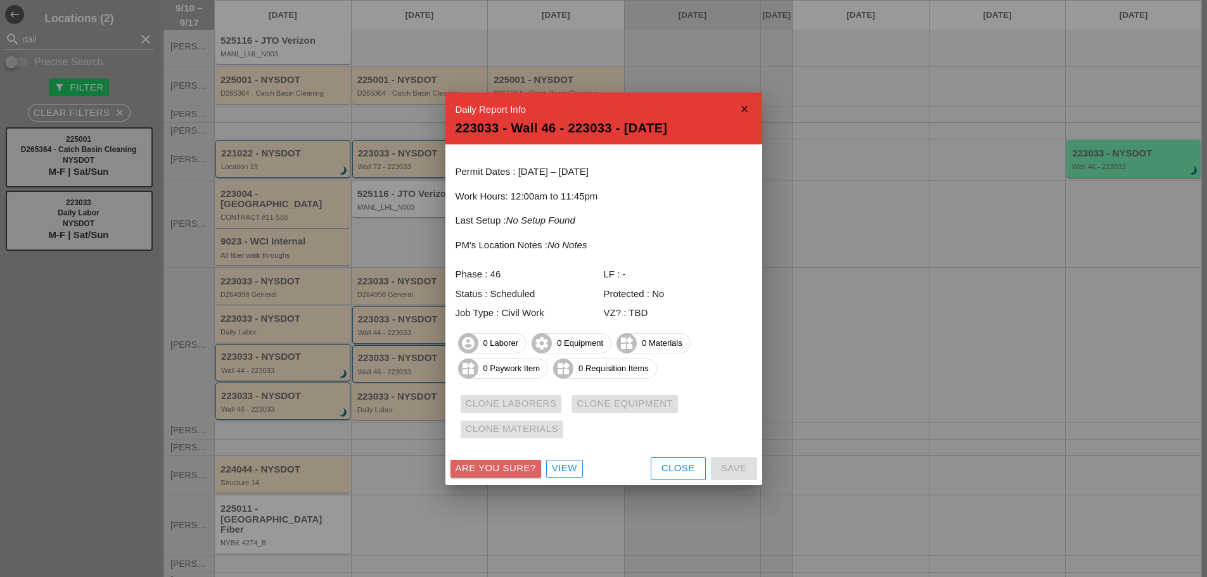
click at [475, 472] on div "Are you sure?" at bounding box center [496, 468] width 80 height 15
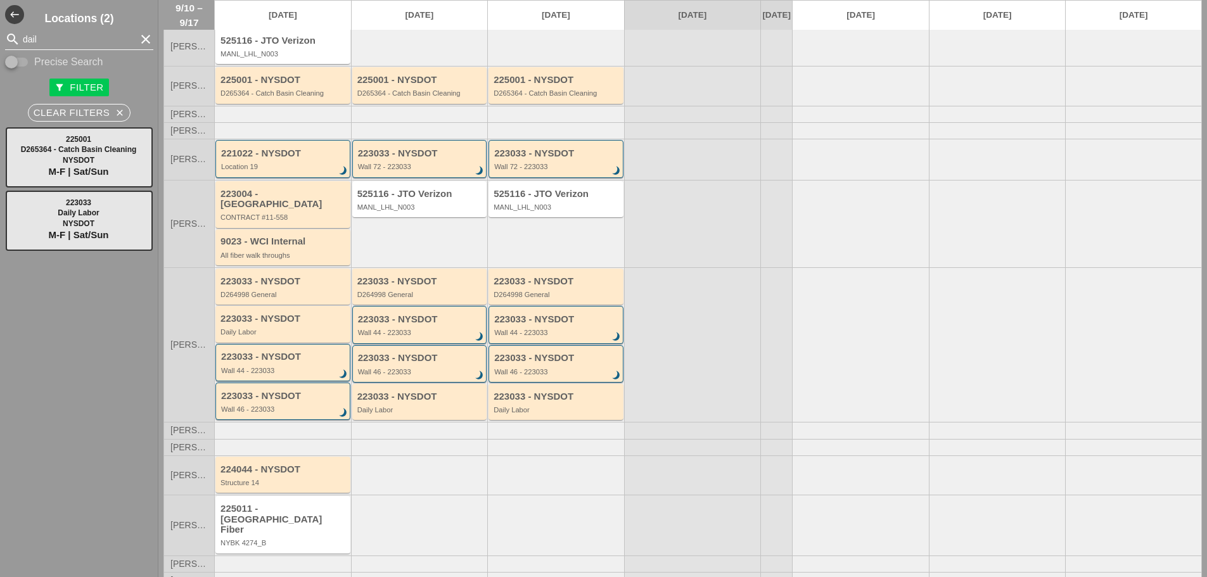
click at [138, 35] on icon "clear" at bounding box center [145, 39] width 15 height 15
